Goal: Information Seeking & Learning: Learn about a topic

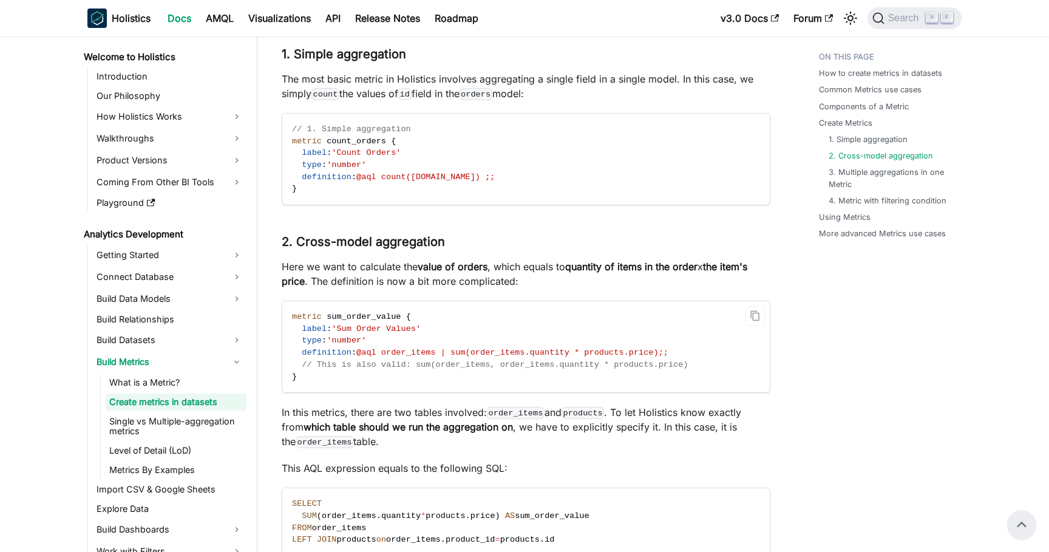
scroll to position [1470, 0]
click at [916, 196] on link "4. Metric with filtering condition" at bounding box center [890, 201] width 118 height 12
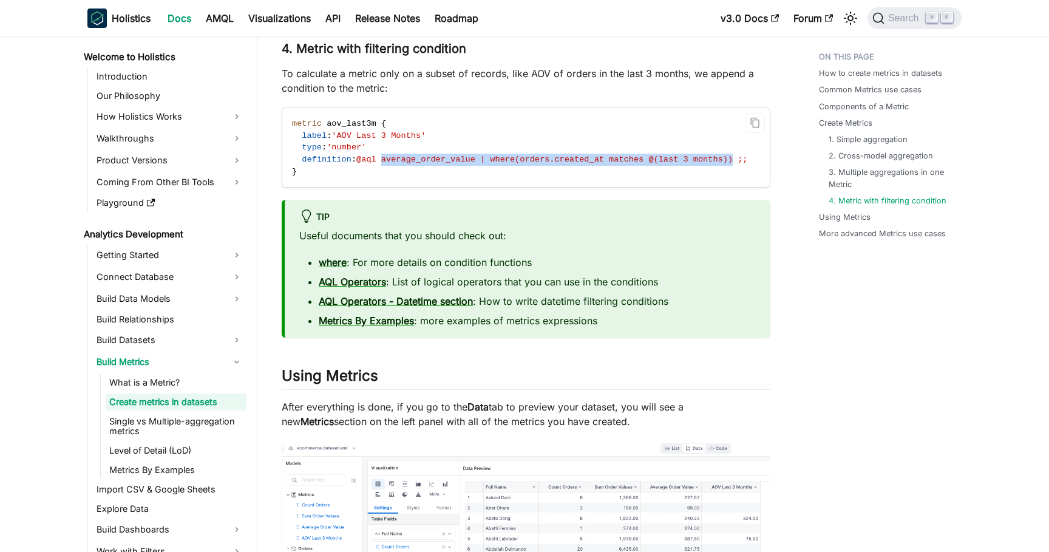
drag, startPoint x: 387, startPoint y: 162, endPoint x: 740, endPoint y: 161, distance: 352.8
click at [740, 161] on span "@aql average_order_value | where(orders.created_at matches @(last 3 months)) ;;" at bounding box center [551, 159] width 391 height 9
click at [726, 256] on li "where : For more details on condition functions" at bounding box center [537, 262] width 437 height 15
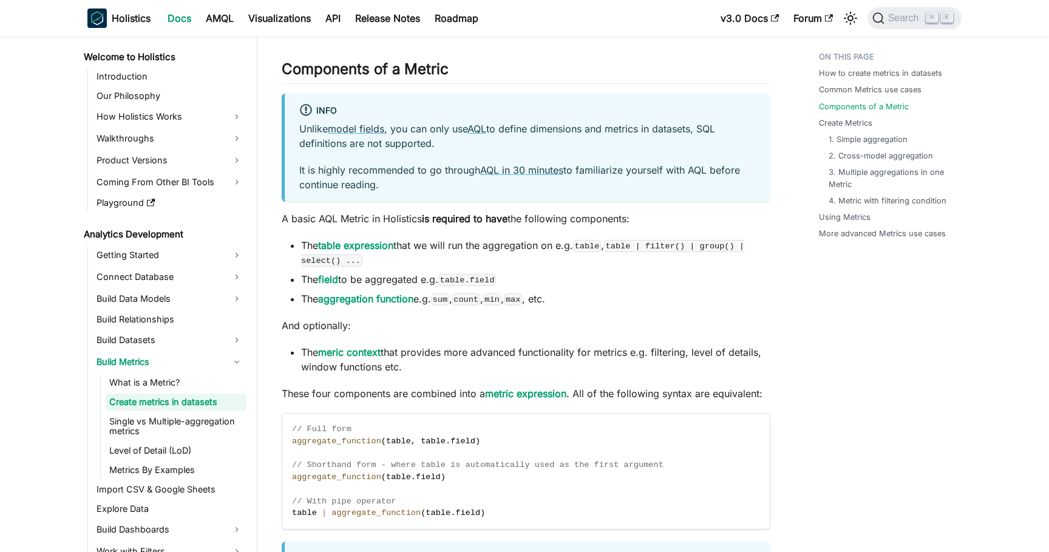
scroll to position [1020, 0]
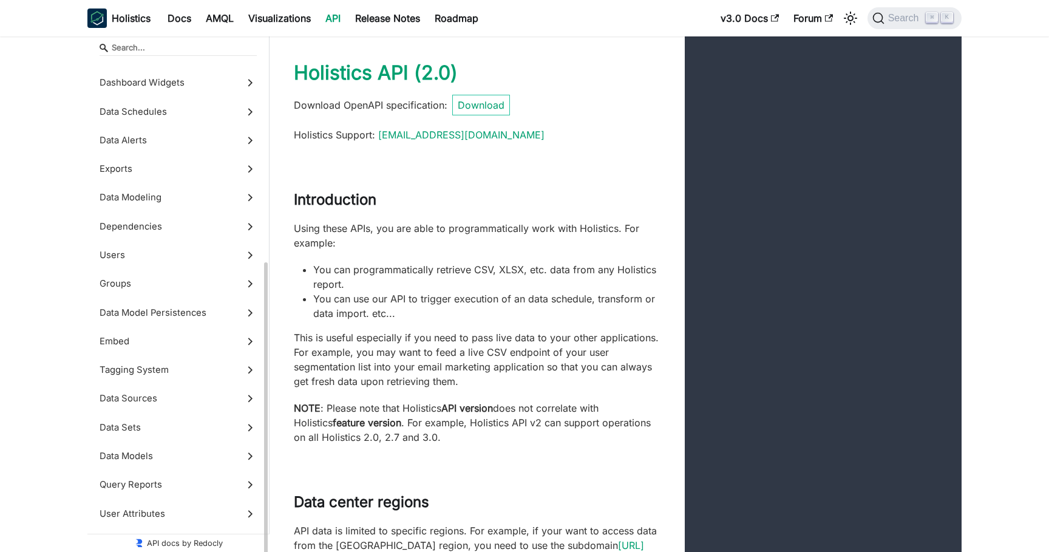
scroll to position [294, 0]
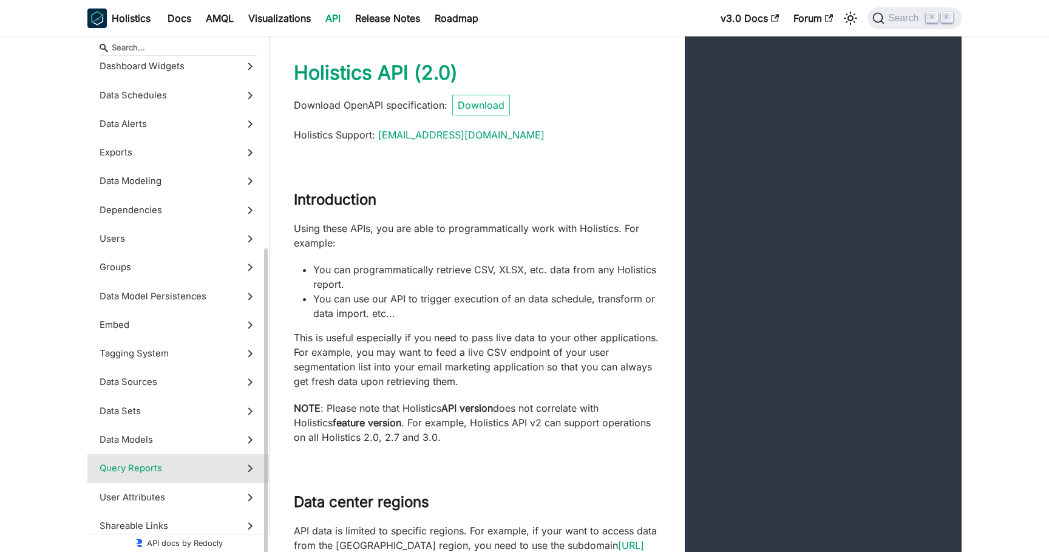
click at [207, 465] on span "Query Reports" at bounding box center [167, 468] width 134 height 13
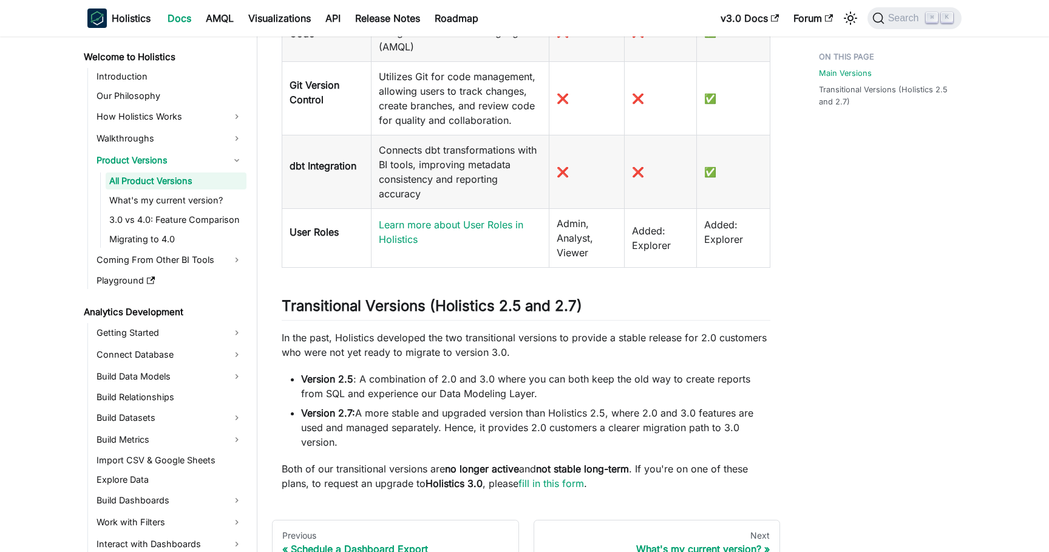
scroll to position [989, 0]
